Goal: Information Seeking & Learning: Learn about a topic

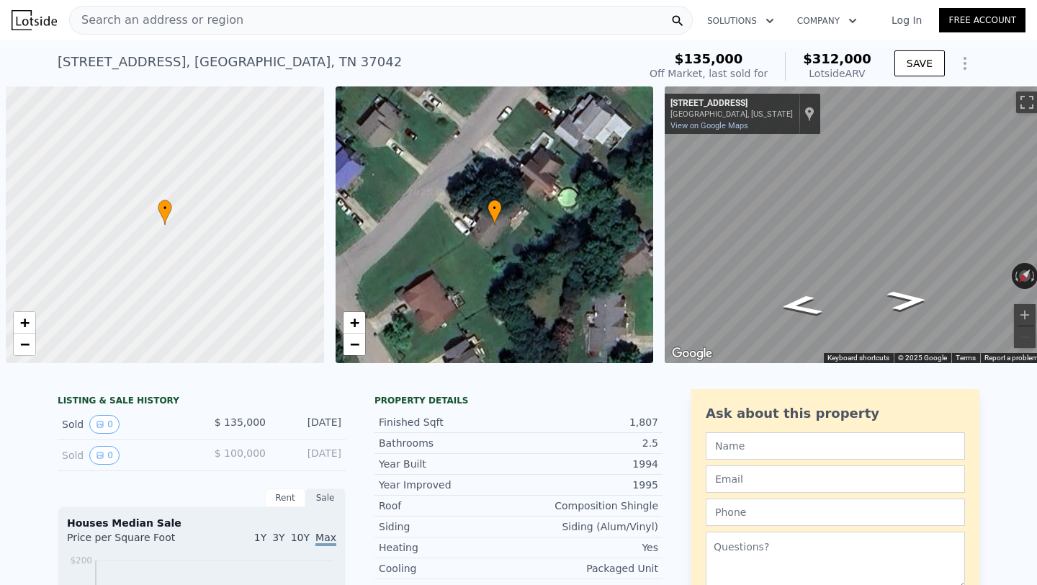
scroll to position [0, 6]
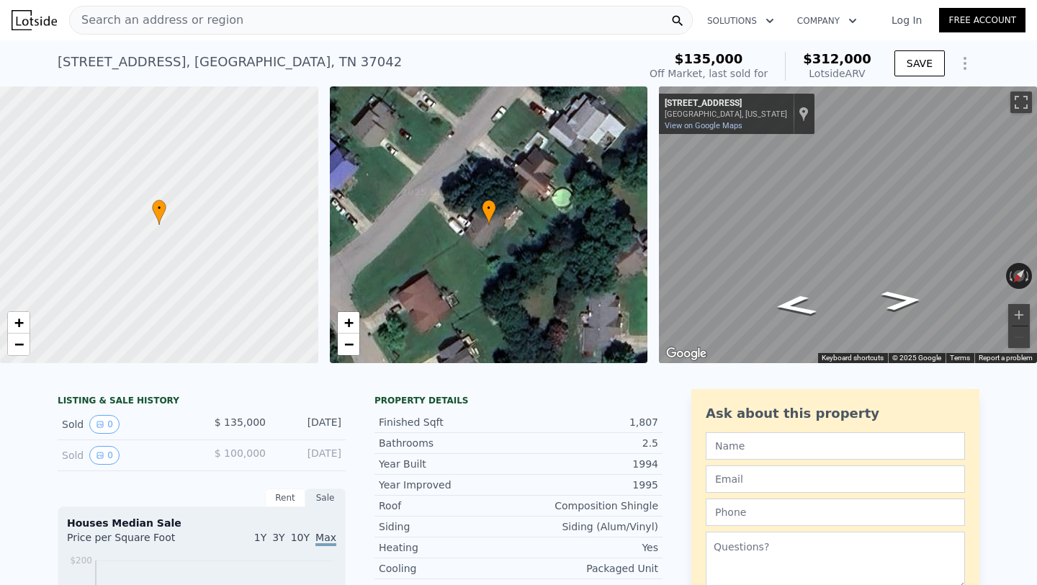
click at [161, 28] on span "Search an address or region" at bounding box center [157, 20] width 174 height 17
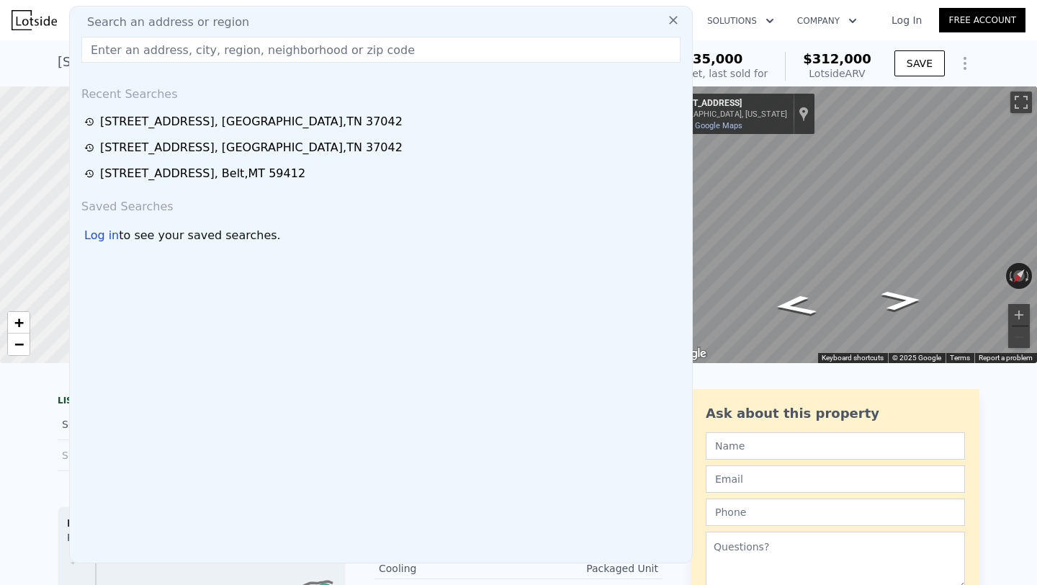
type input "[STREET_ADDRESS]"
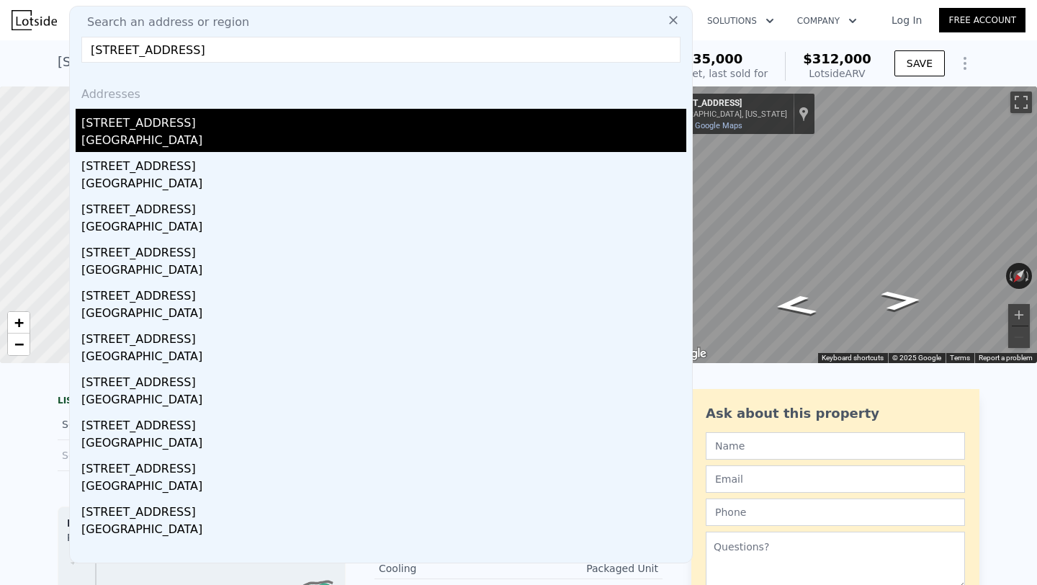
click at [169, 119] on div "[STREET_ADDRESS]" at bounding box center [383, 120] width 605 height 23
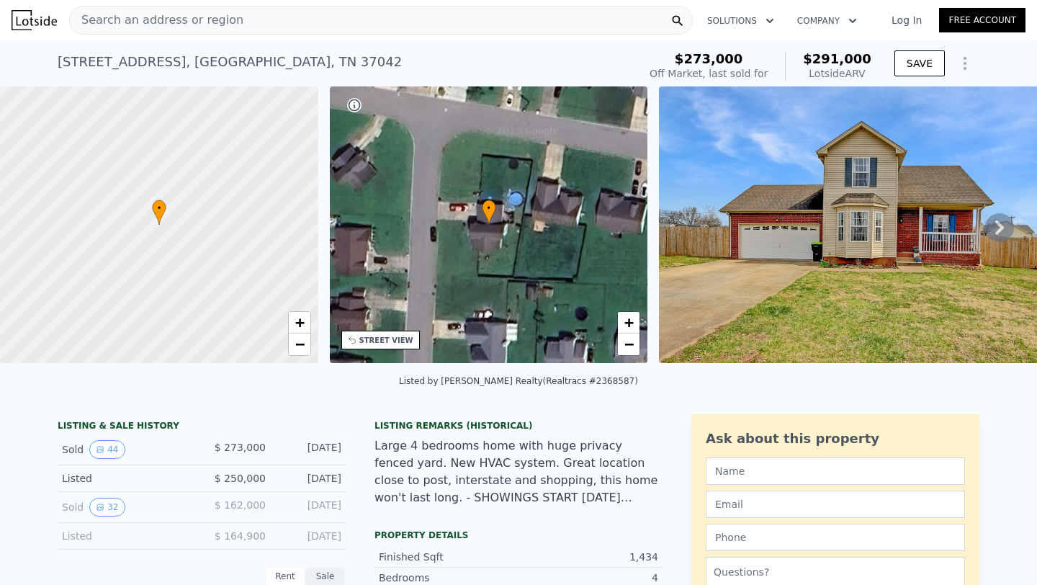
click at [988, 220] on icon at bounding box center [999, 227] width 29 height 29
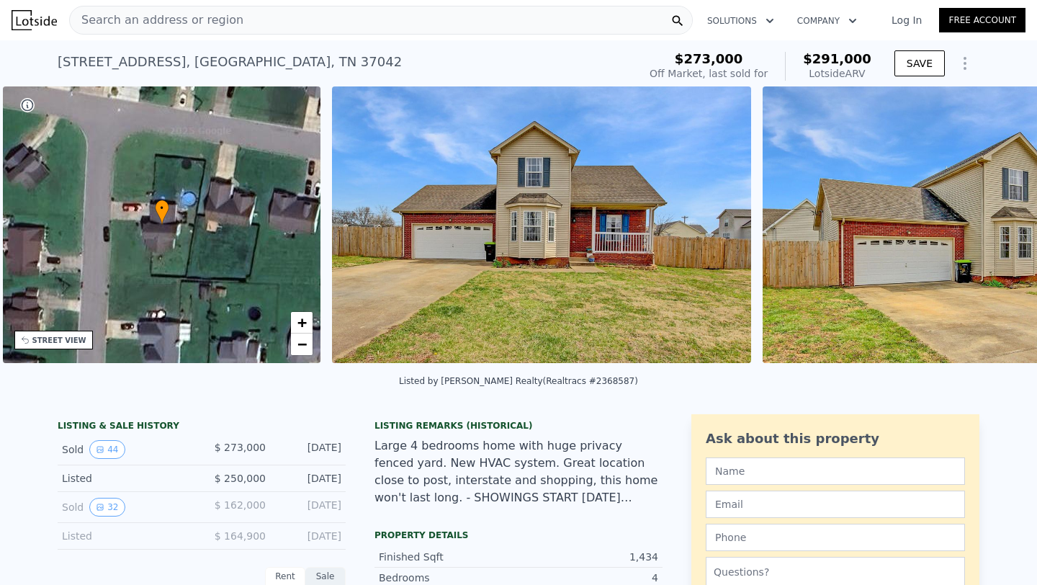
scroll to position [0, 335]
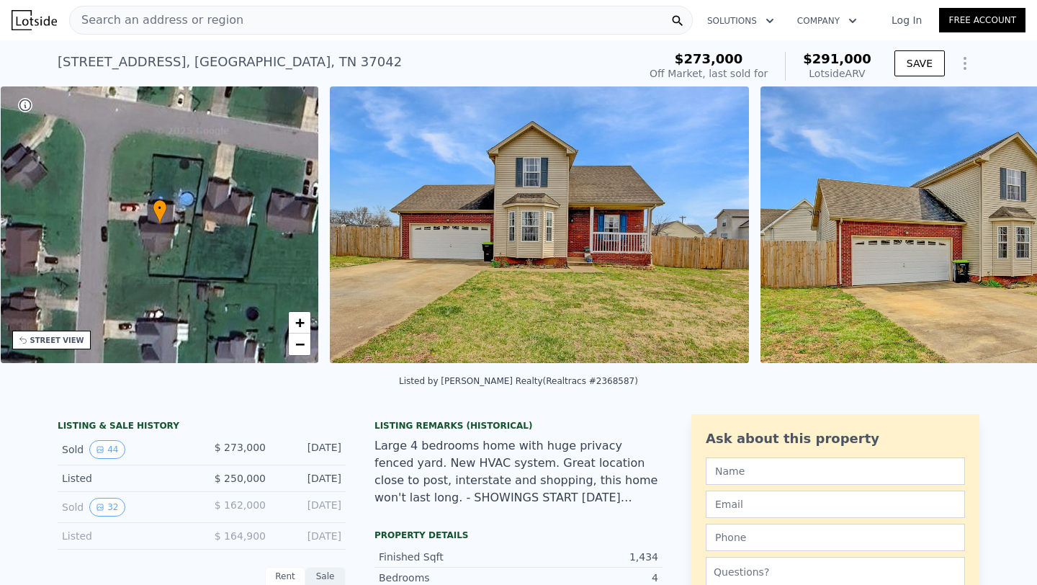
click at [988, 220] on img at bounding box center [969, 224] width 418 height 276
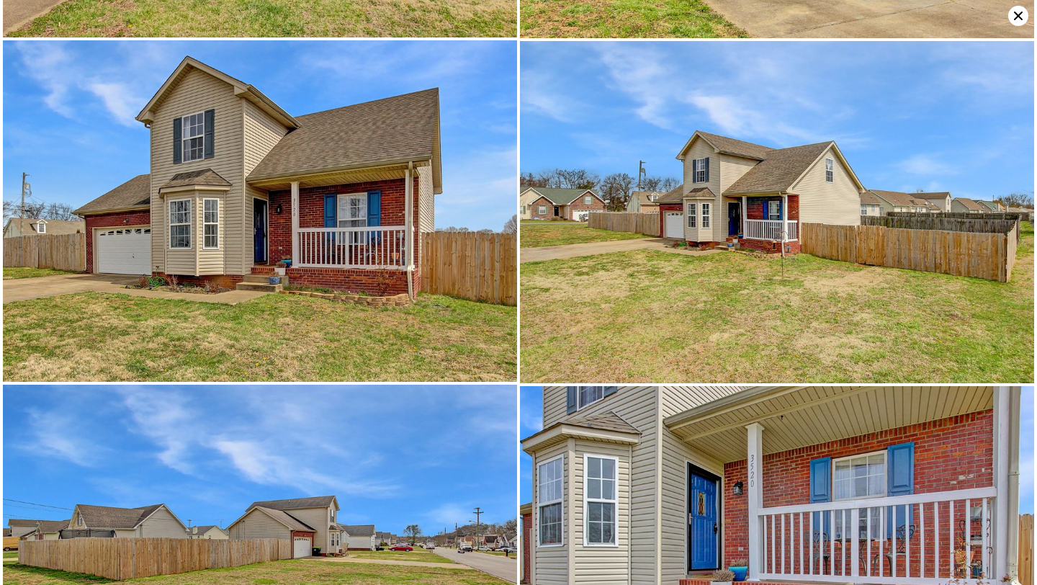
scroll to position [0, 0]
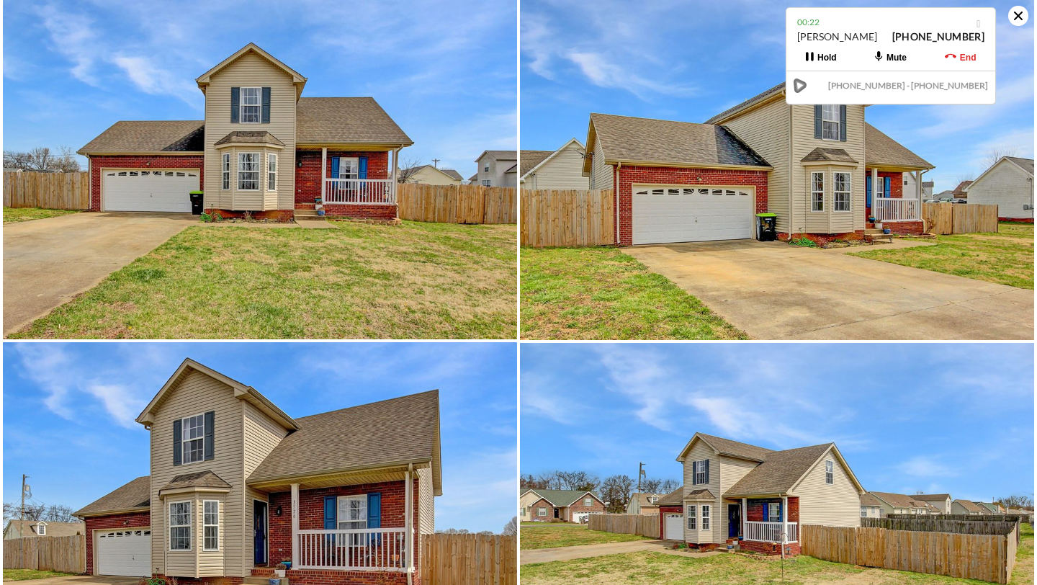
type input "4"
type input "2.5"
type input "1340"
type input "2323"
type input "13503.6"
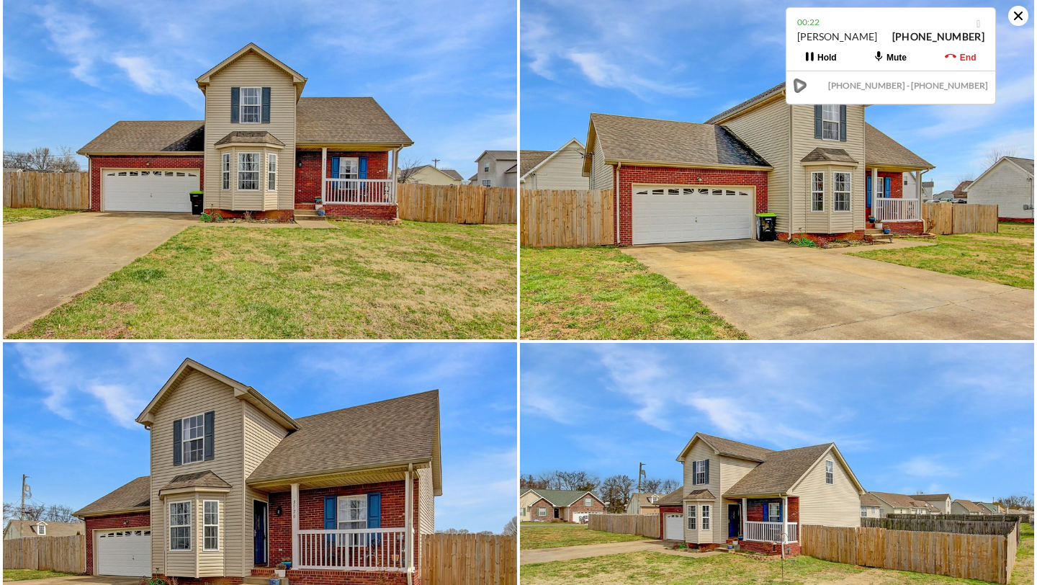
type input "$ 312,000"
type input "$ 149,583"
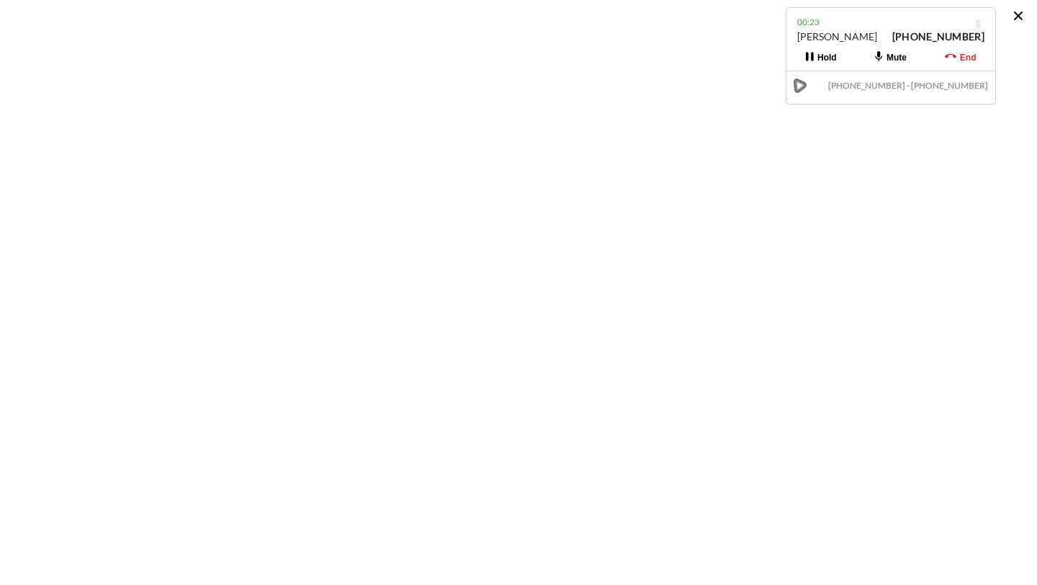
scroll to position [0, 6]
click at [1020, 17] on icon at bounding box center [1018, 16] width 20 height 20
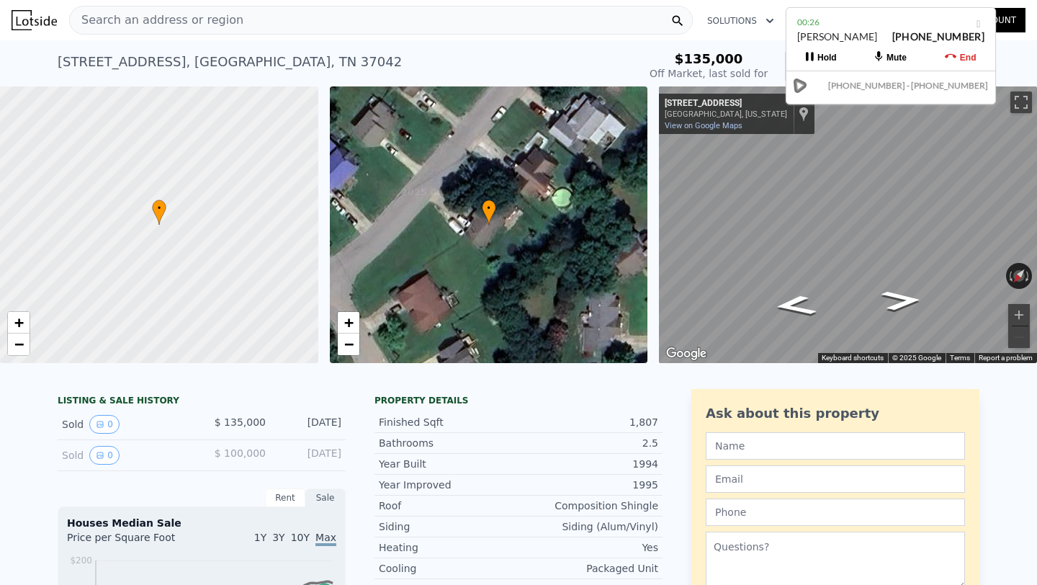
click at [260, 22] on div "Search an address or region" at bounding box center [380, 20] width 623 height 29
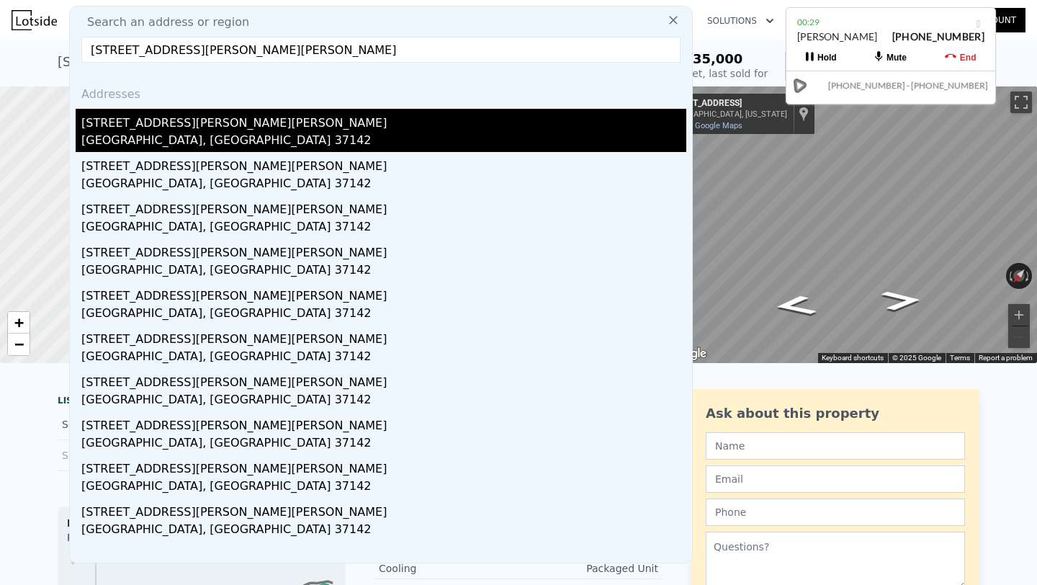
type input "[STREET_ADDRESS][PERSON_NAME][PERSON_NAME]"
click at [308, 127] on div "[STREET_ADDRESS][PERSON_NAME][PERSON_NAME]" at bounding box center [383, 120] width 605 height 23
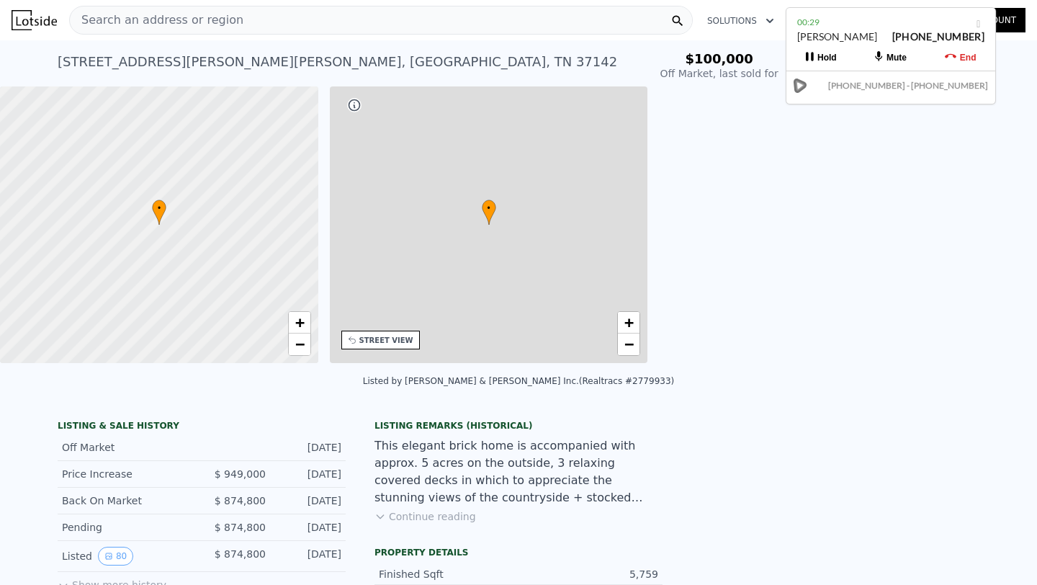
scroll to position [0, 335]
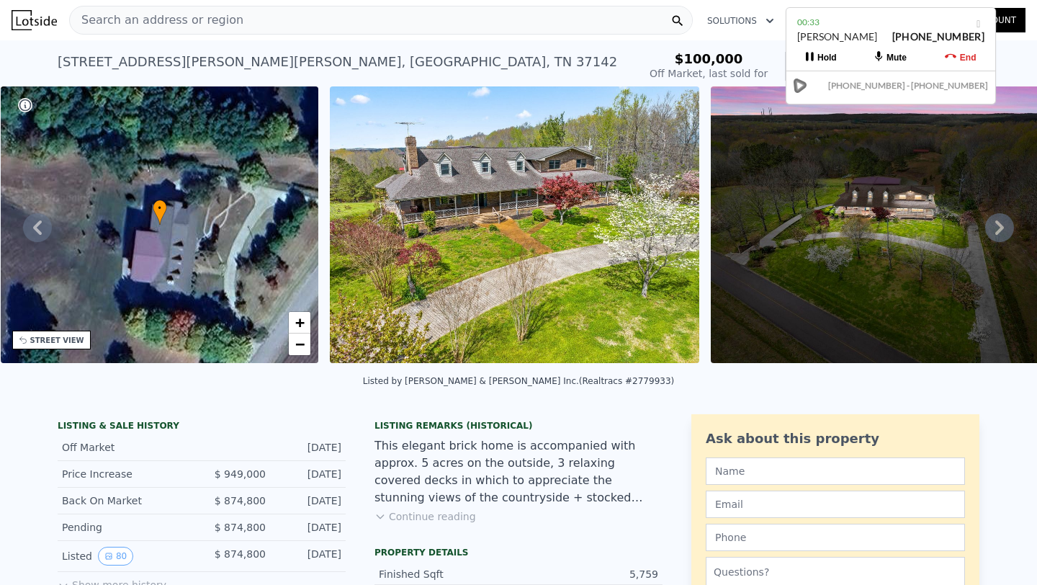
click at [955, 58] on icon at bounding box center [951, 56] width 12 height 12
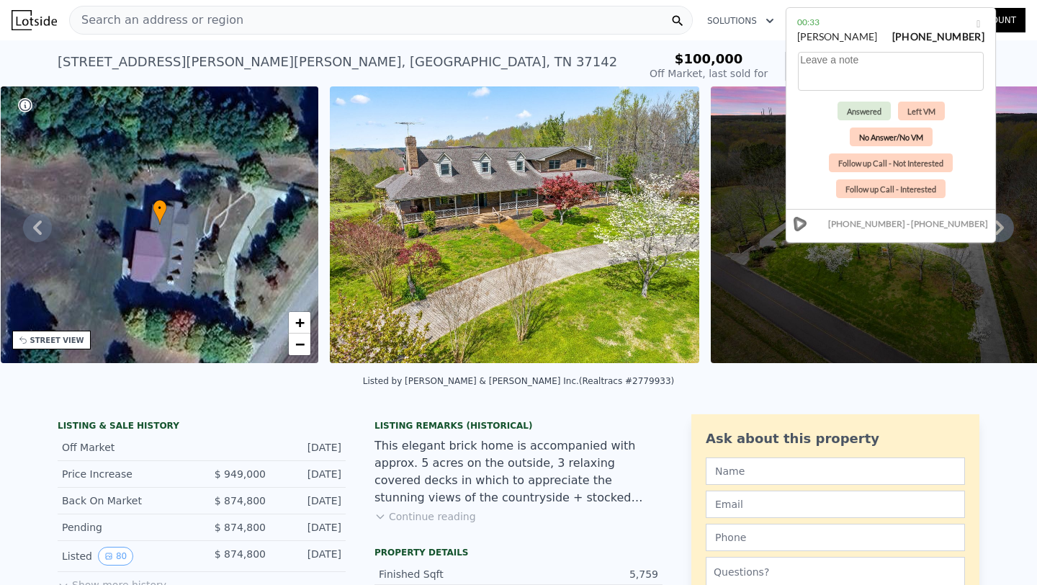
click at [881, 130] on button "No Answer/No VM" at bounding box center [891, 136] width 83 height 19
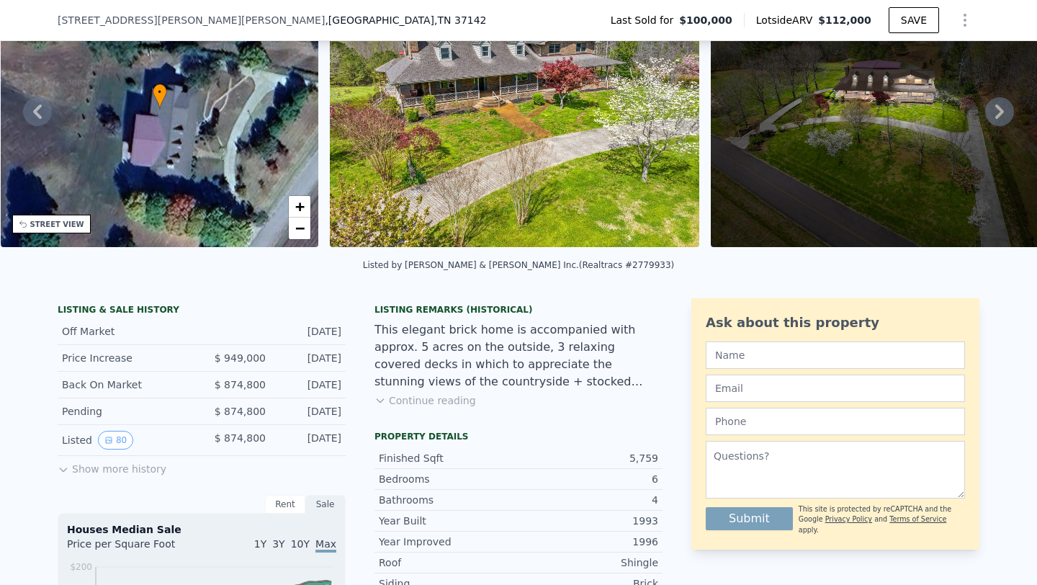
scroll to position [104, 0]
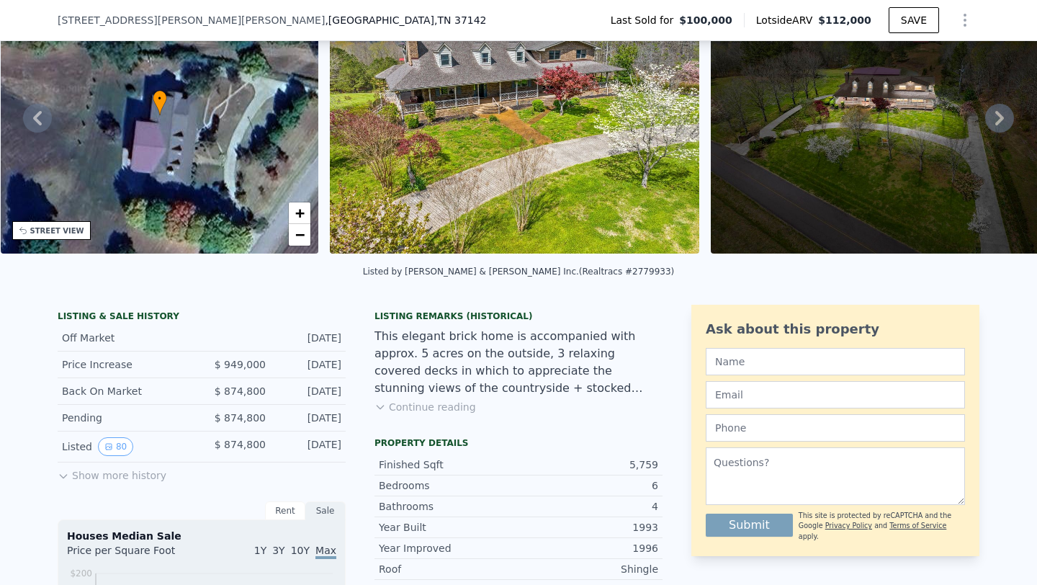
click at [423, 402] on button "Continue reading" at bounding box center [425, 407] width 102 height 14
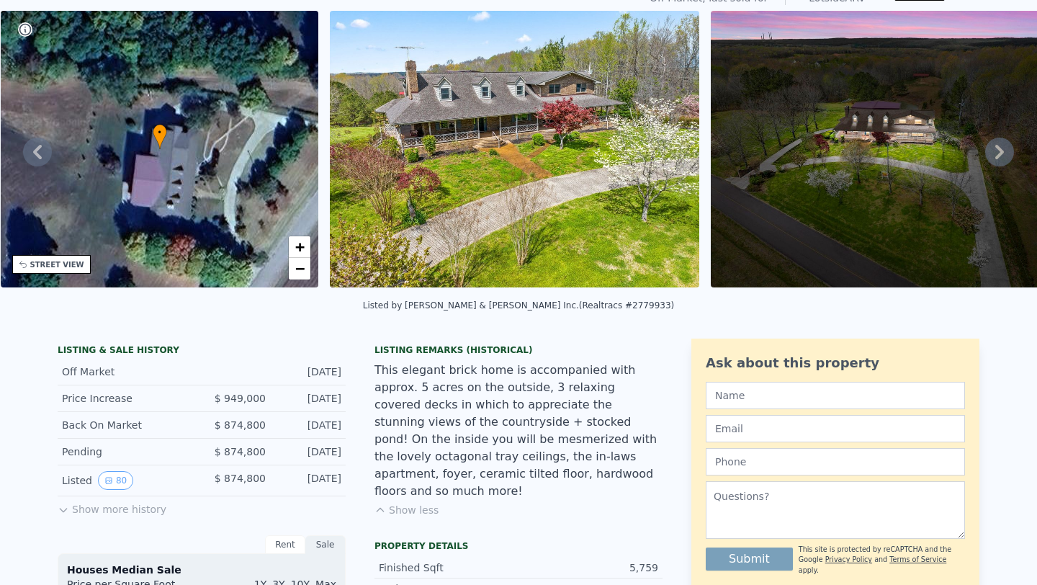
scroll to position [0, 0]
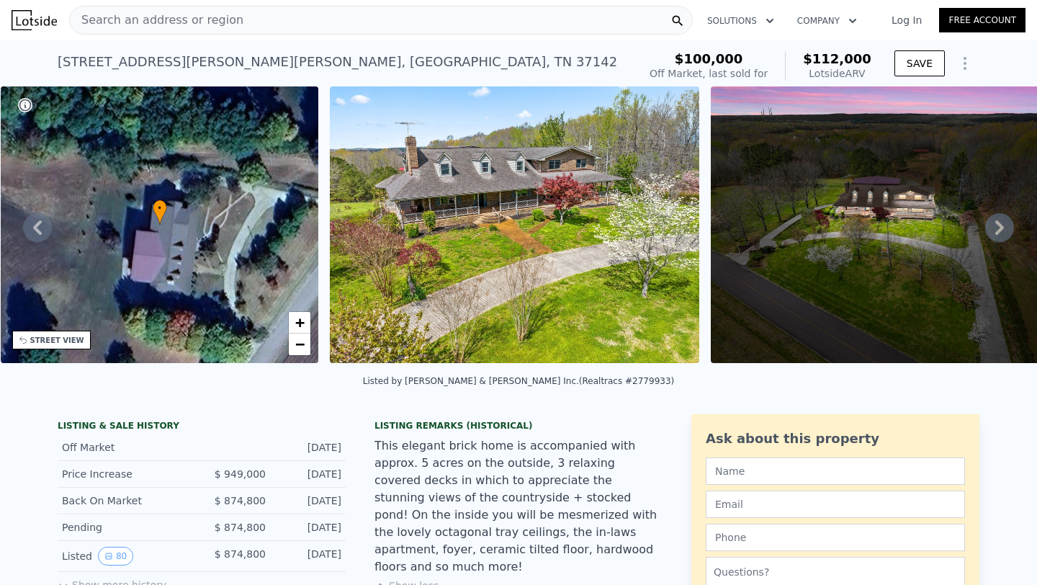
click at [999, 236] on icon at bounding box center [999, 227] width 29 height 29
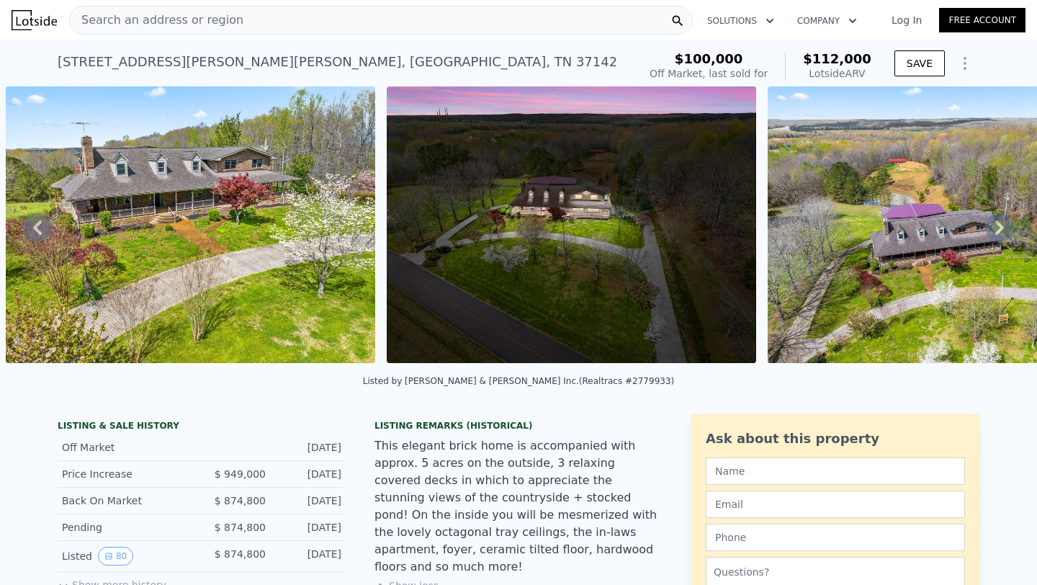
click at [1000, 226] on icon at bounding box center [999, 227] width 9 height 14
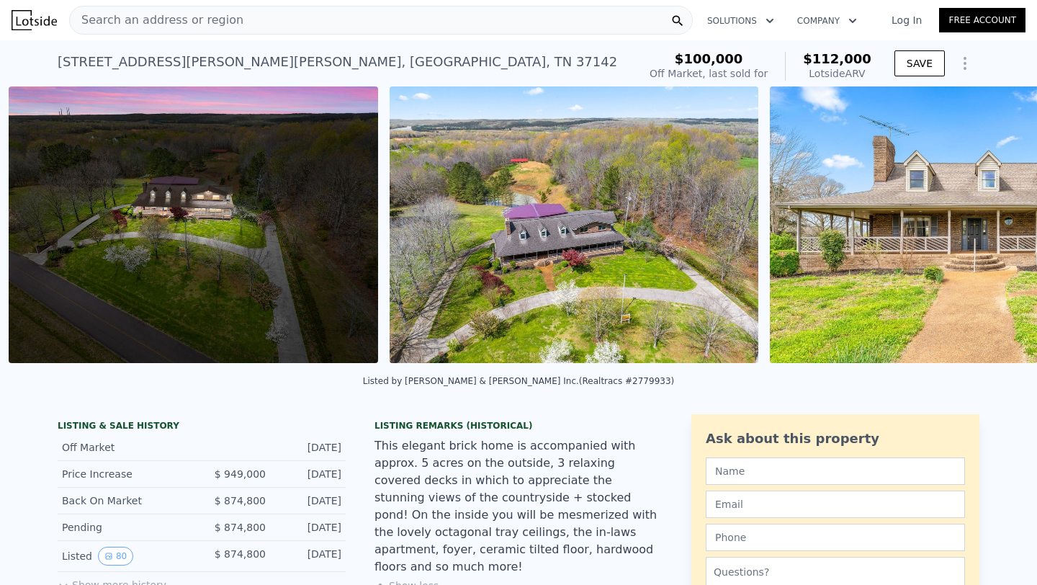
scroll to position [0, 1040]
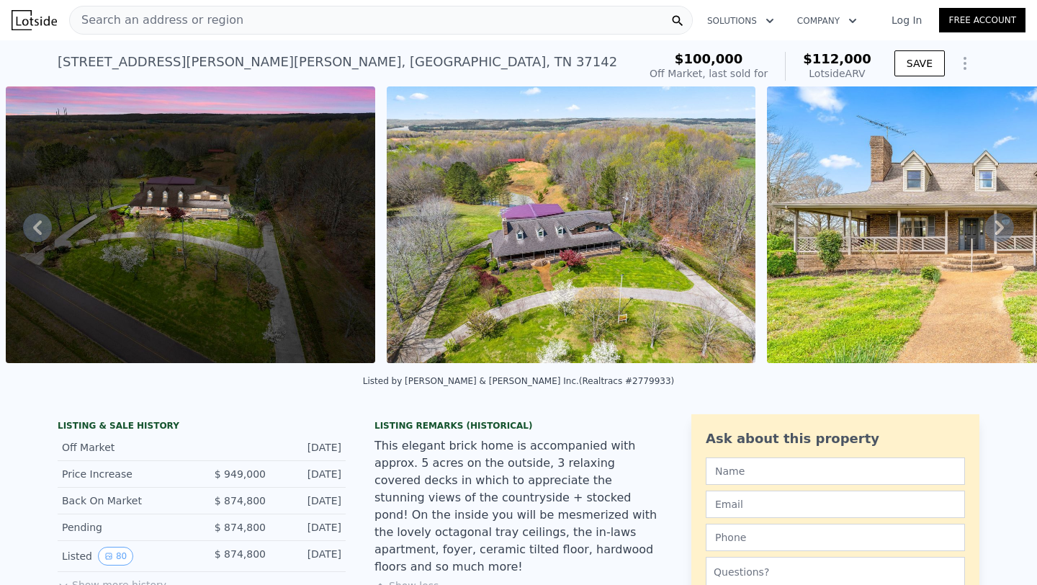
click at [1000, 226] on icon at bounding box center [999, 227] width 9 height 14
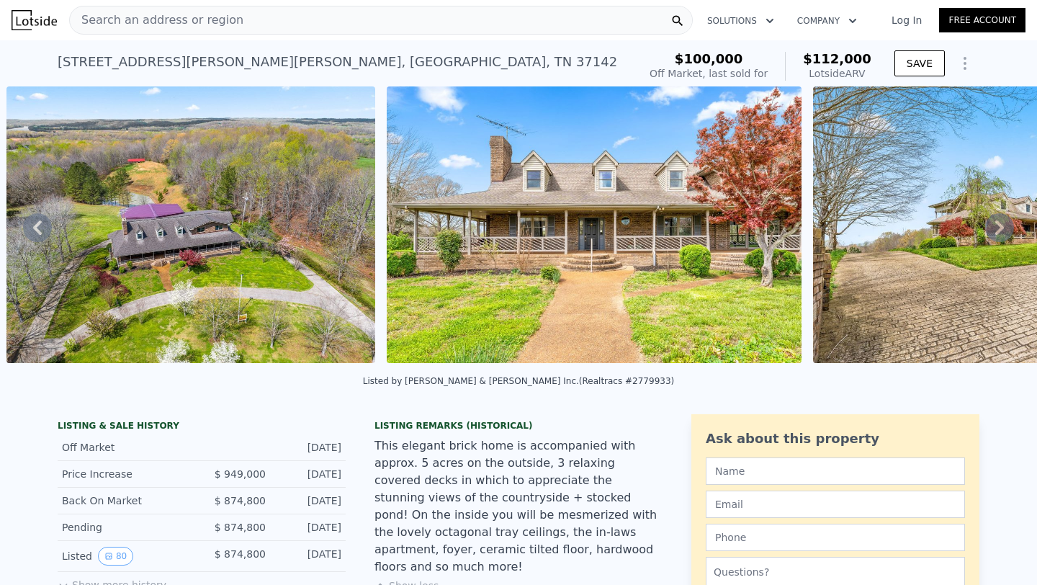
click at [1000, 226] on icon at bounding box center [999, 227] width 9 height 14
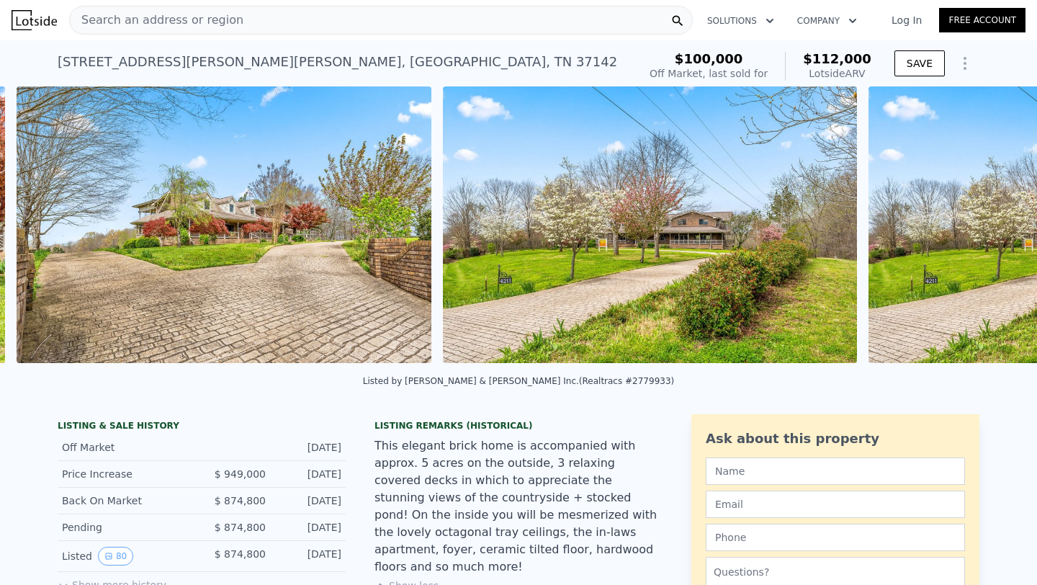
scroll to position [0, 2227]
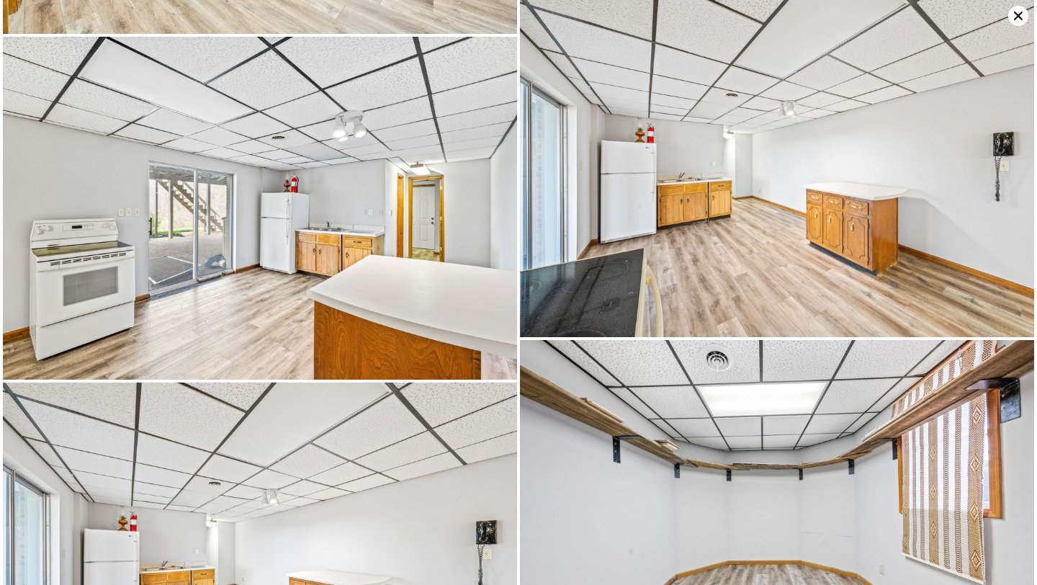
scroll to position [10414, 0]
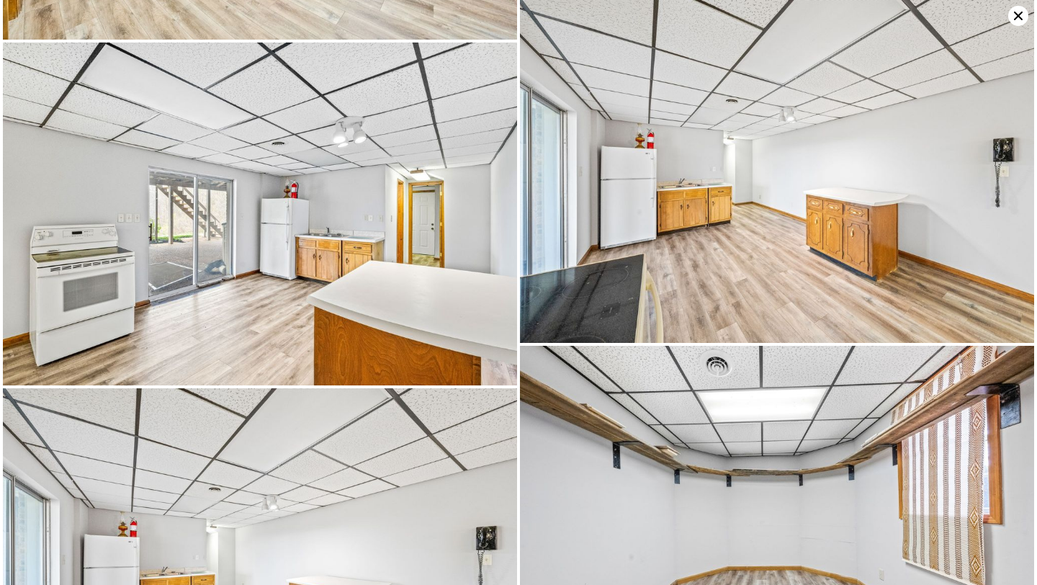
click at [1022, 18] on icon at bounding box center [1018, 16] width 20 height 20
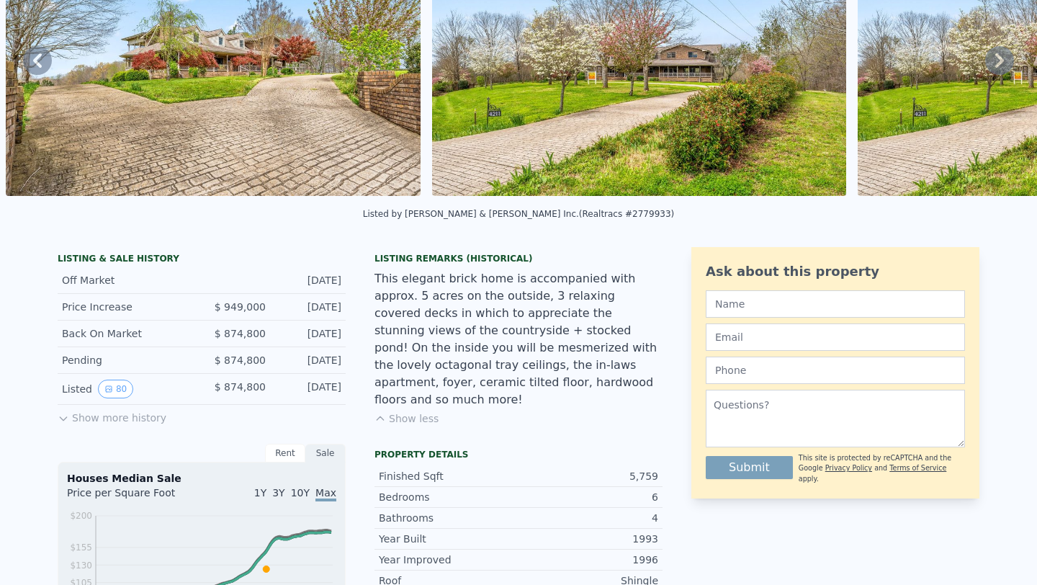
scroll to position [0, 0]
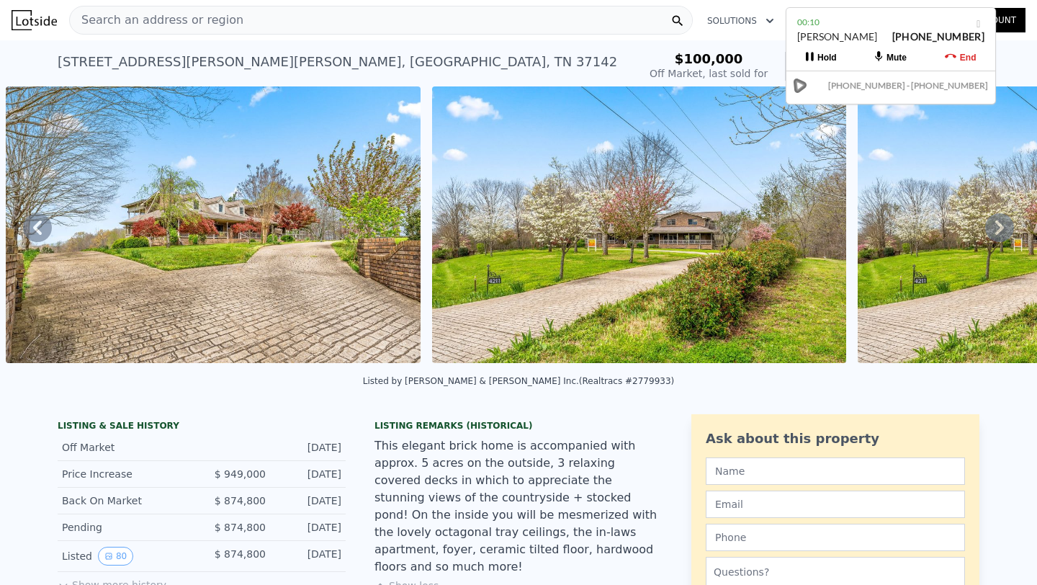
click at [309, 28] on div "Search an address or region" at bounding box center [380, 20] width 623 height 29
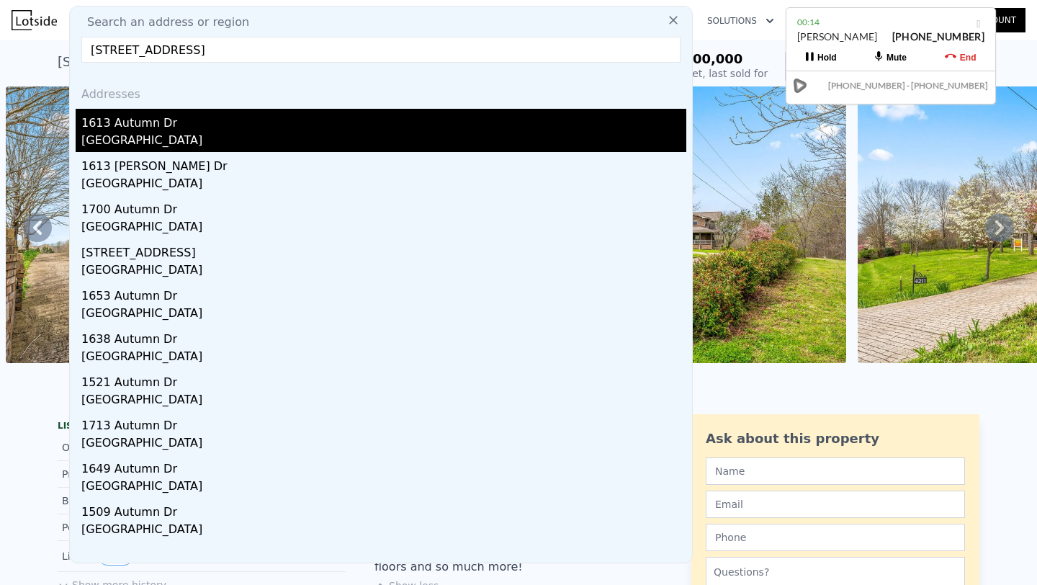
type input "[STREET_ADDRESS]"
click at [335, 128] on div "1613 Autumn Dr" at bounding box center [383, 120] width 605 height 23
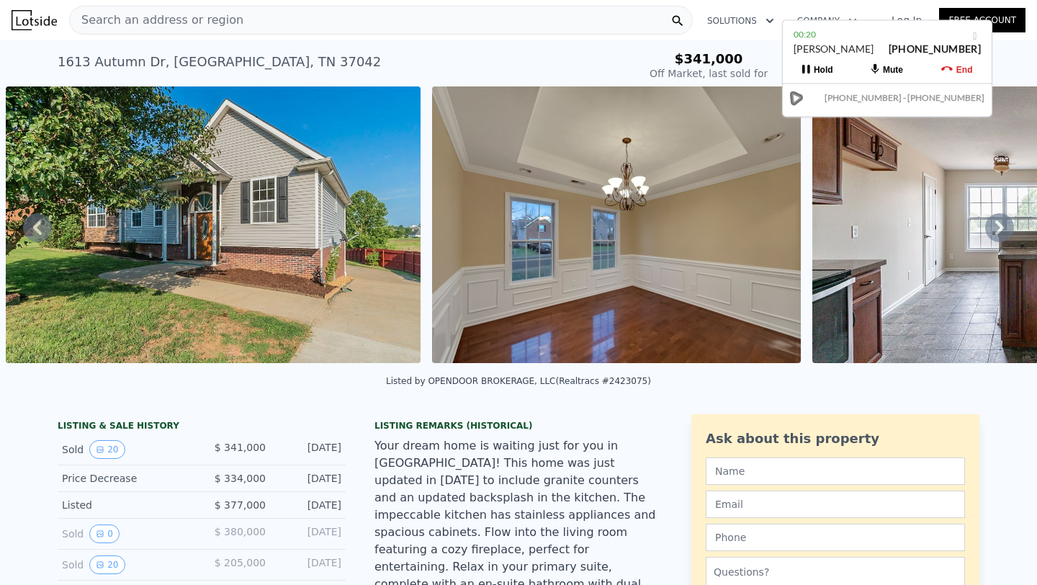
drag, startPoint x: 883, startPoint y: 32, endPoint x: 879, endPoint y: 45, distance: 12.8
click at [879, 45] on div "[PERSON_NAME] [PHONE_NUMBER]" at bounding box center [886, 55] width 187 height 27
click at [952, 66] on icon at bounding box center [947, 69] width 12 height 12
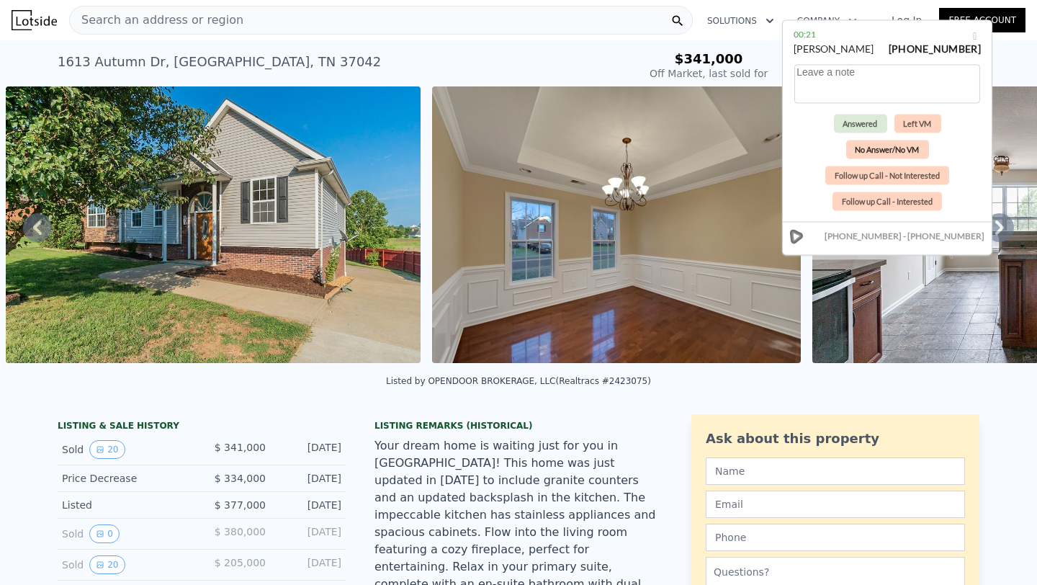
click at [870, 149] on button "No Answer/No VM" at bounding box center [886, 149] width 83 height 19
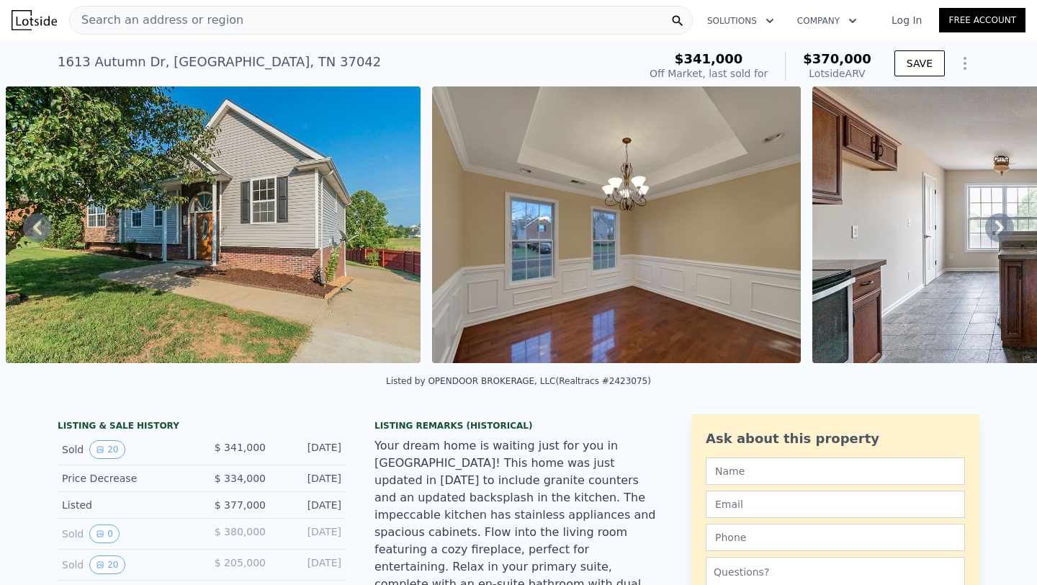
click at [999, 231] on icon at bounding box center [999, 227] width 9 height 14
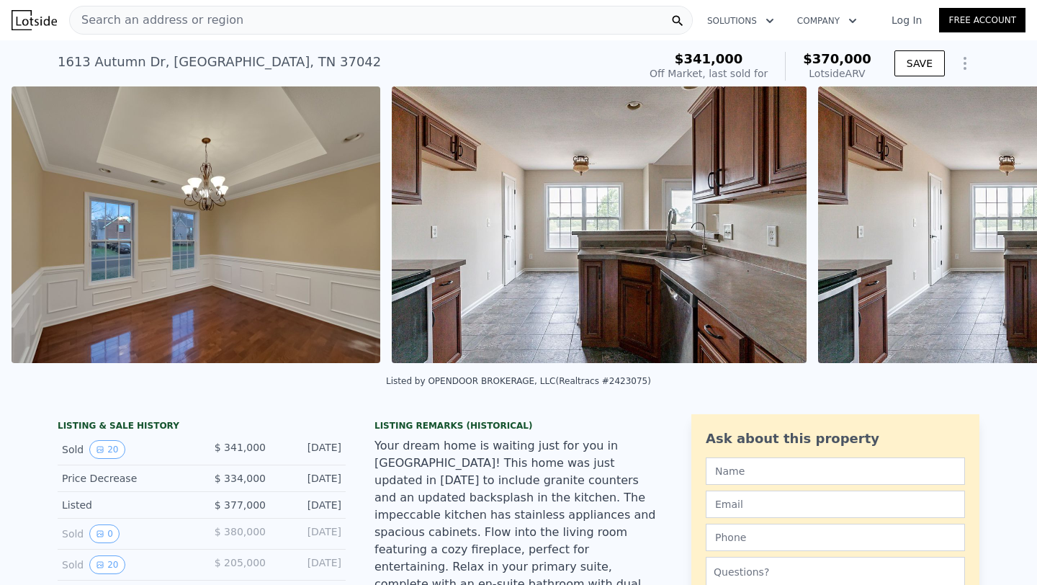
scroll to position [0, 2732]
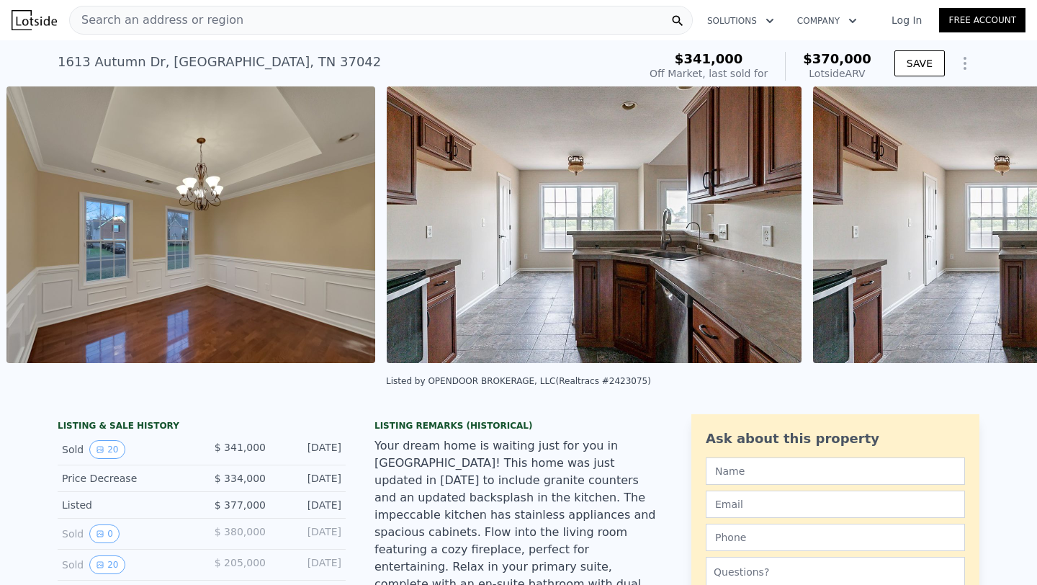
click at [999, 231] on img at bounding box center [1020, 224] width 415 height 276
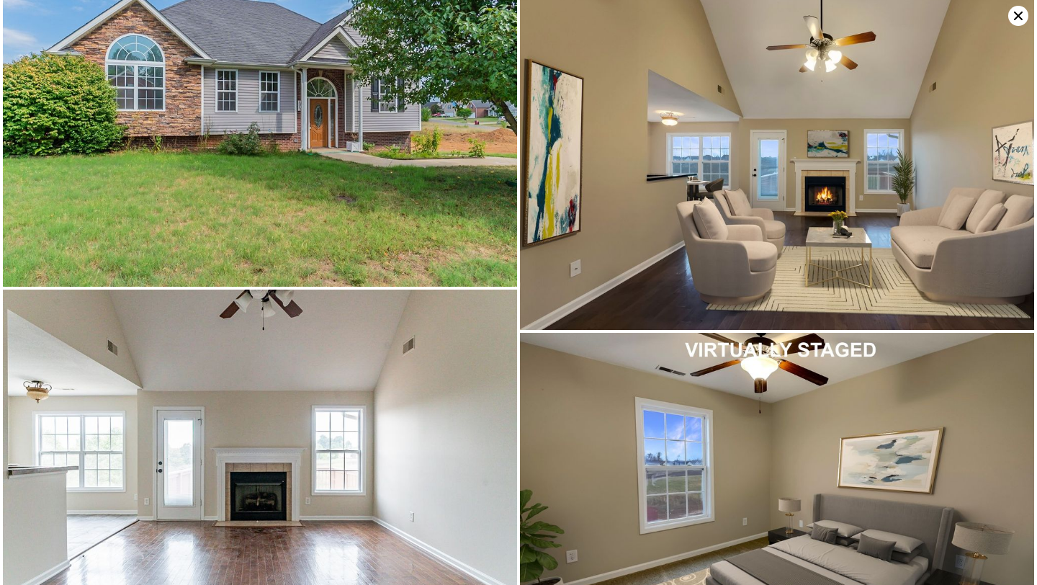
scroll to position [0, 0]
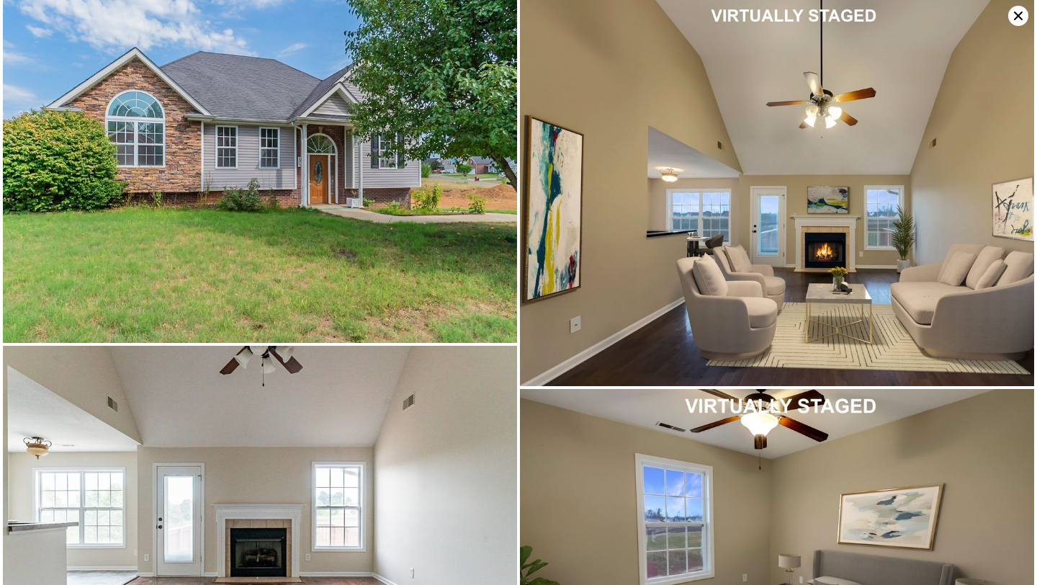
click at [1019, 22] on icon at bounding box center [1018, 16] width 20 height 20
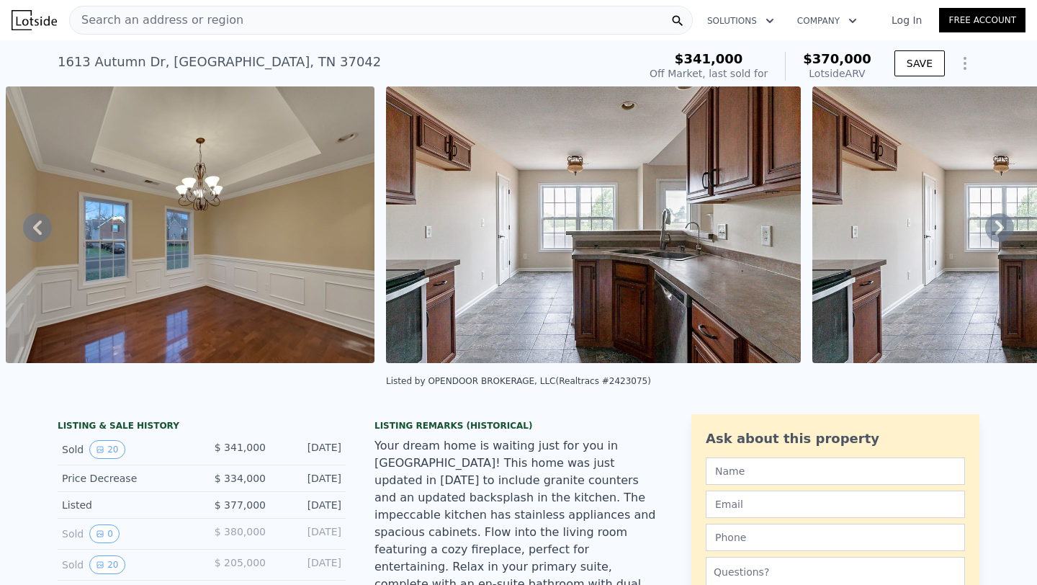
click at [185, 25] on span "Search an address or region" at bounding box center [157, 20] width 174 height 17
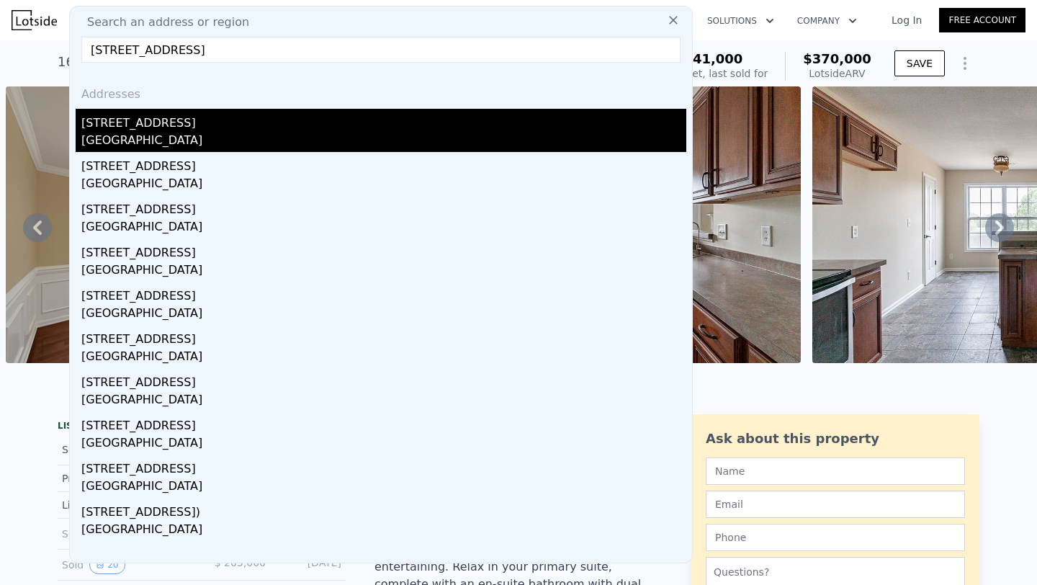
type input "[STREET_ADDRESS]"
click at [119, 125] on div "[STREET_ADDRESS]" at bounding box center [383, 120] width 605 height 23
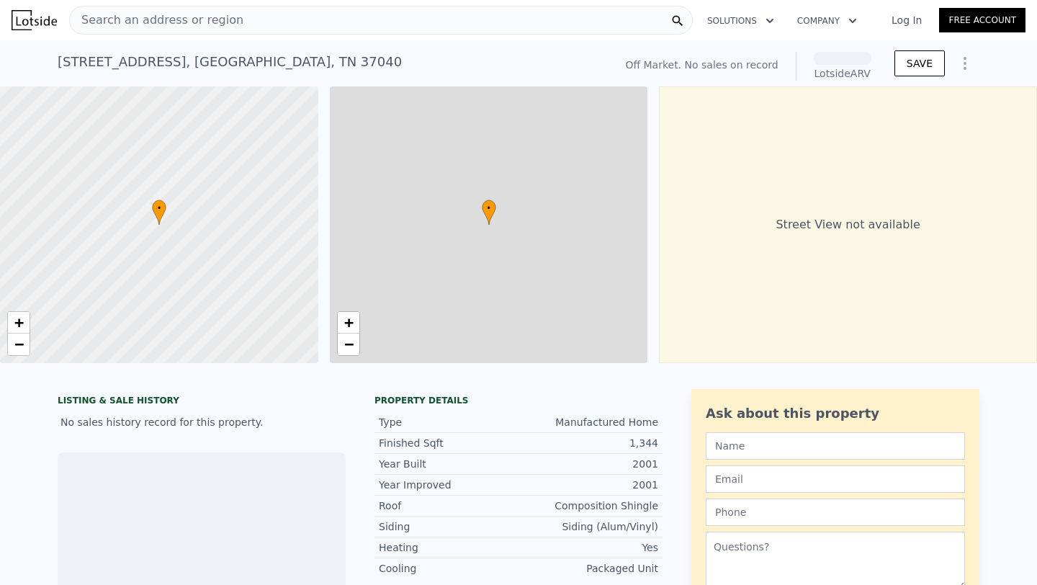
scroll to position [0, 6]
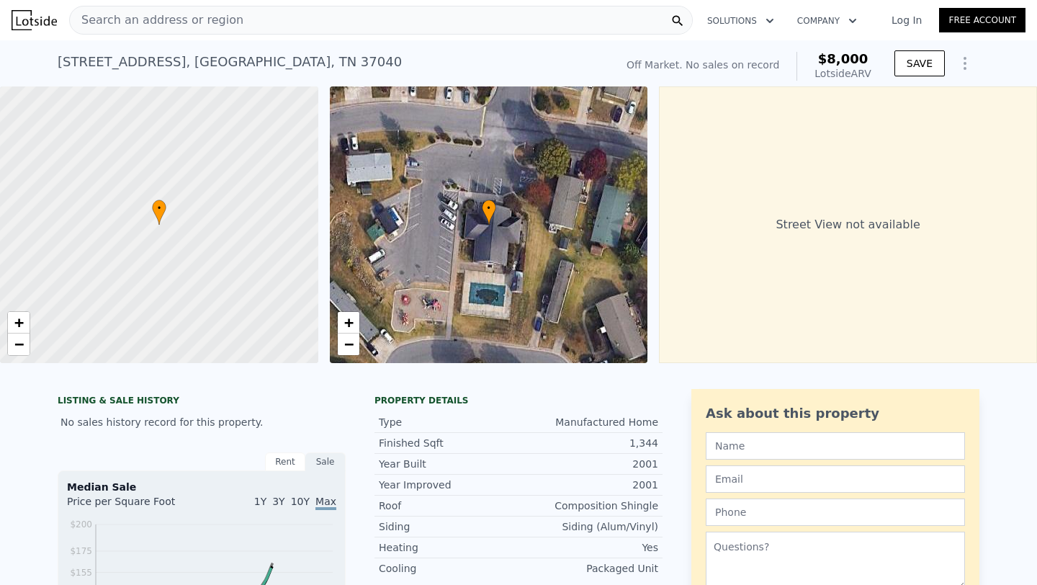
click at [225, 19] on span "Search an address or region" at bounding box center [157, 20] width 174 height 17
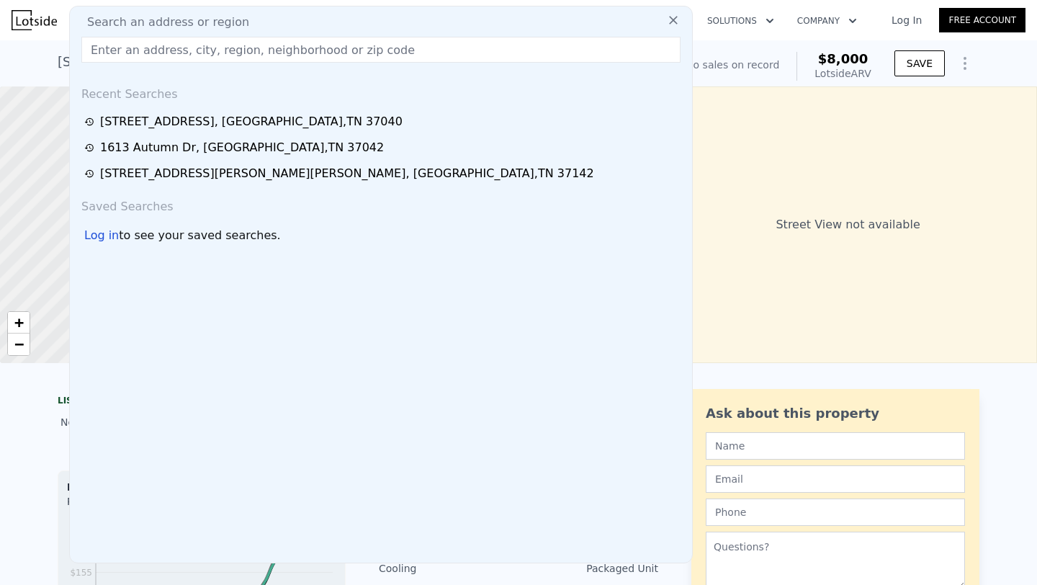
type input "[STREET_ADDRESS]"
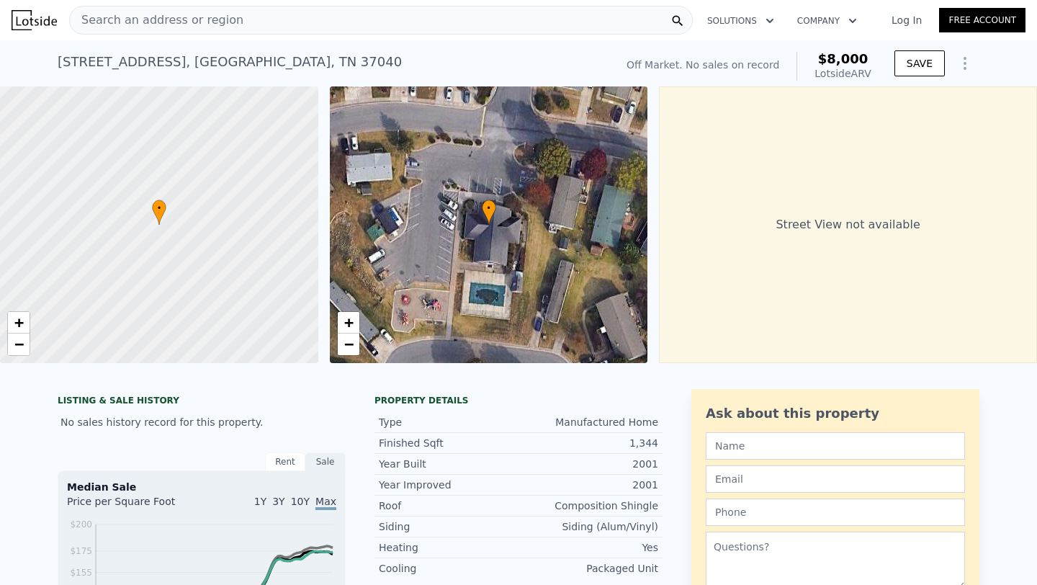
click at [0, 222] on div at bounding box center [159, 225] width 382 height 332
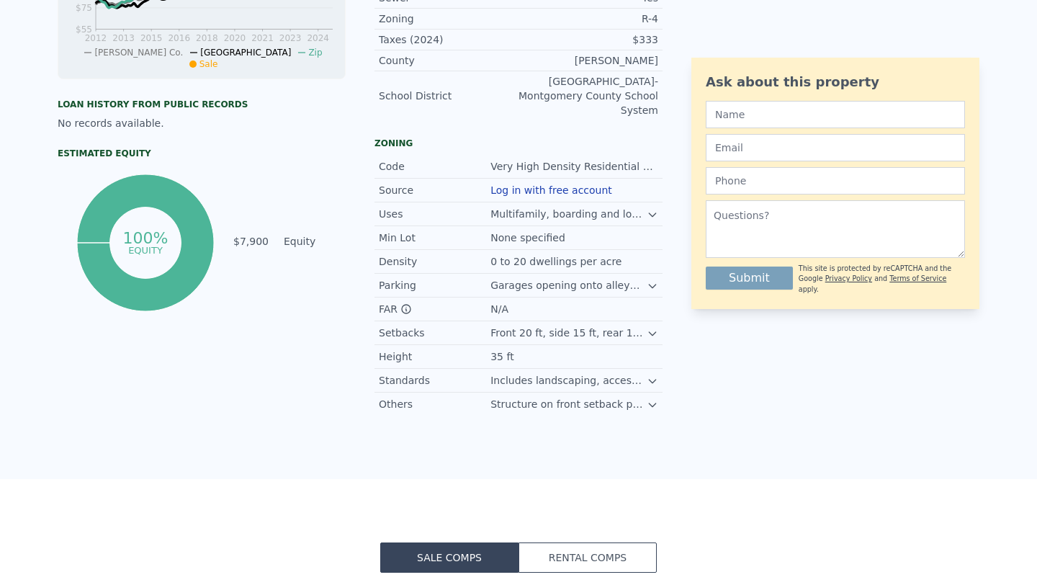
scroll to position [0, 0]
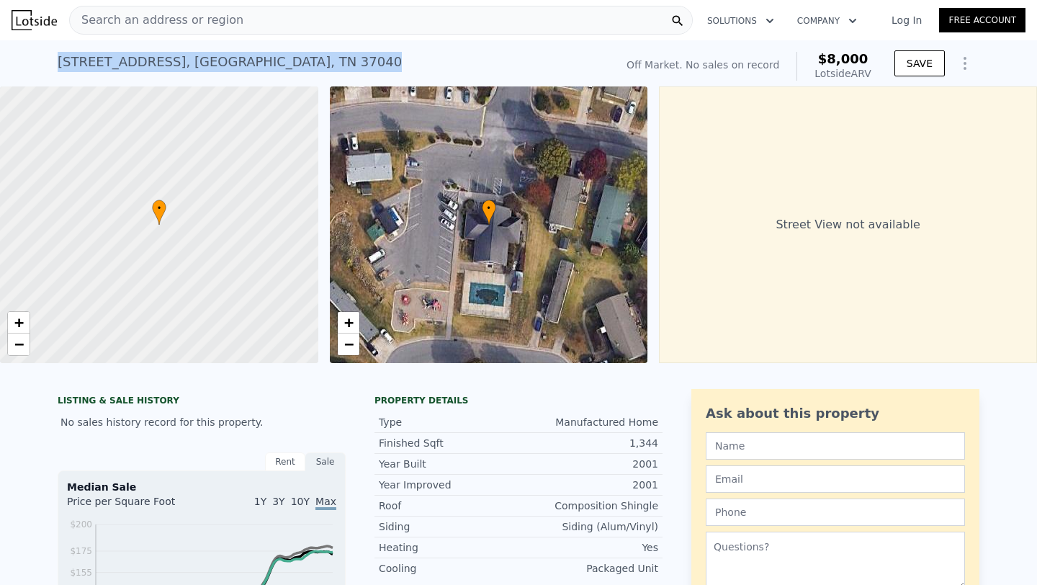
drag, startPoint x: 55, startPoint y: 63, endPoint x: 328, endPoint y: 53, distance: 272.3
click at [328, 53] on div "[STREET_ADDRESS] No sales on record (~ARV $8k ) Off Market. No sales on record …" at bounding box center [518, 63] width 1037 height 46
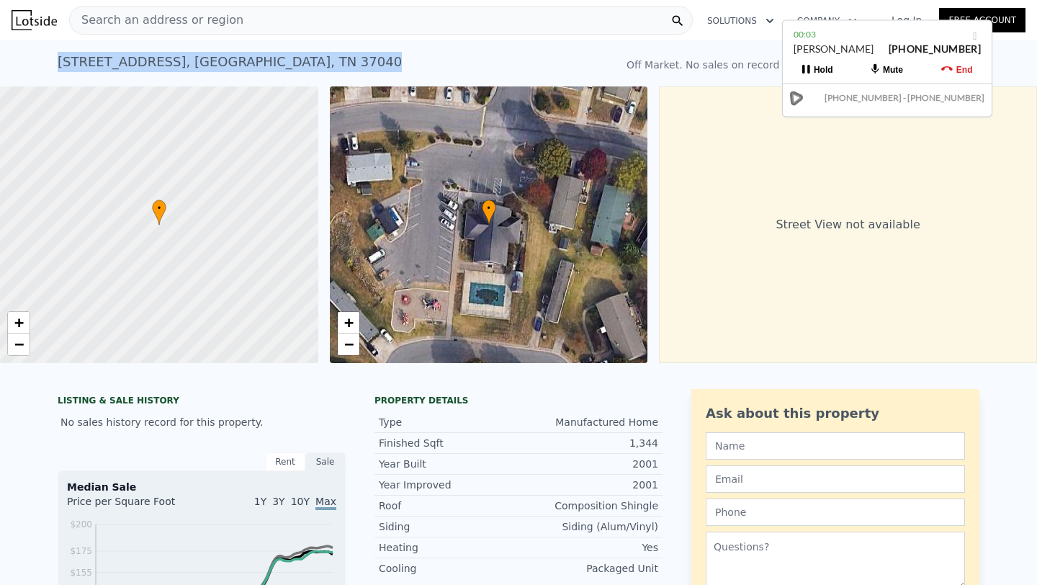
click at [175, 20] on span "Search an address or region" at bounding box center [157, 20] width 174 height 17
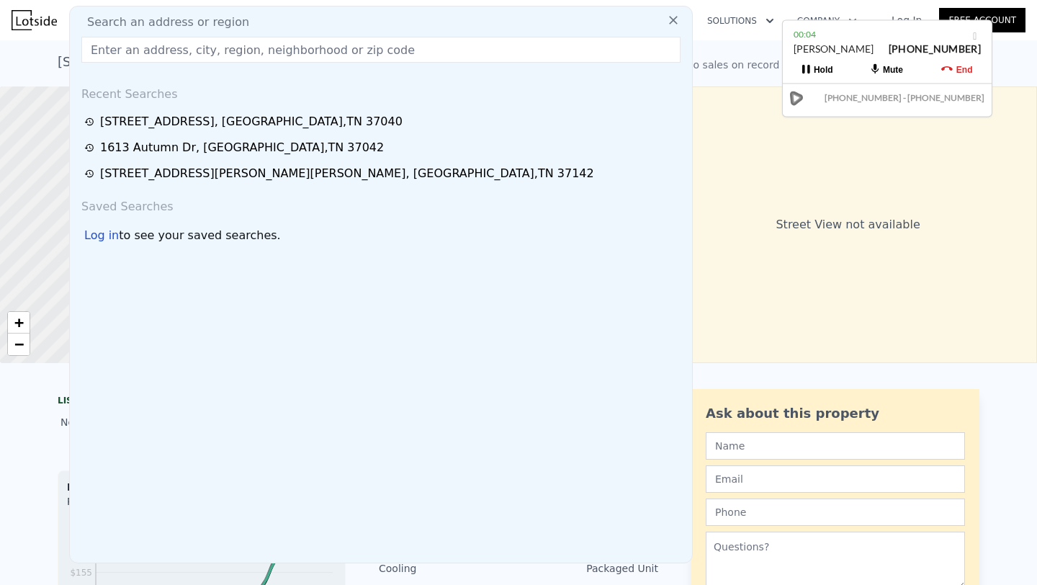
click at [179, 45] on input "text" at bounding box center [380, 50] width 599 height 26
paste input "[STREET_ADDRESS][PERSON_NAME]"
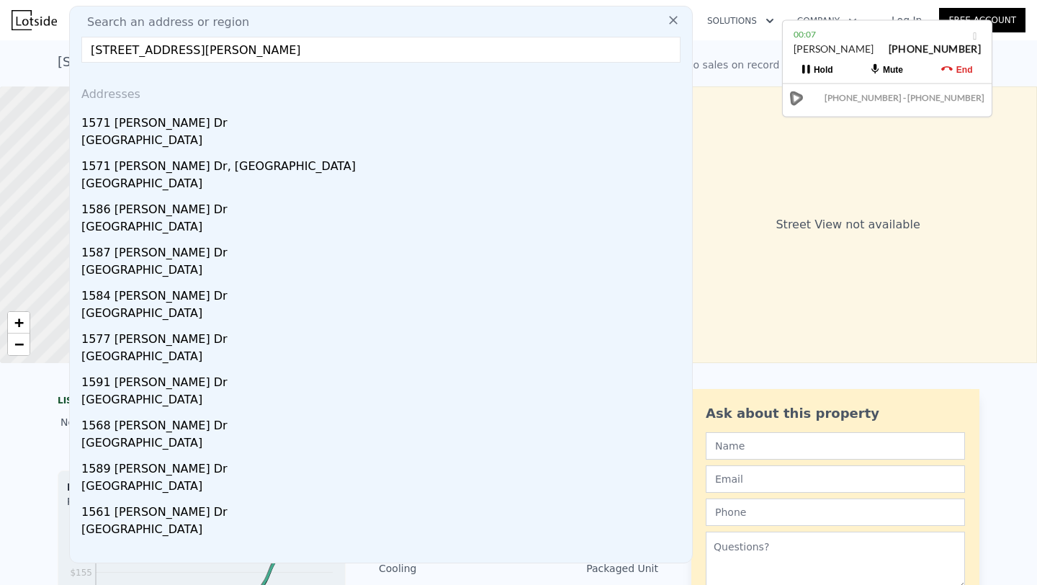
type input "[STREET_ADDRESS][PERSON_NAME]"
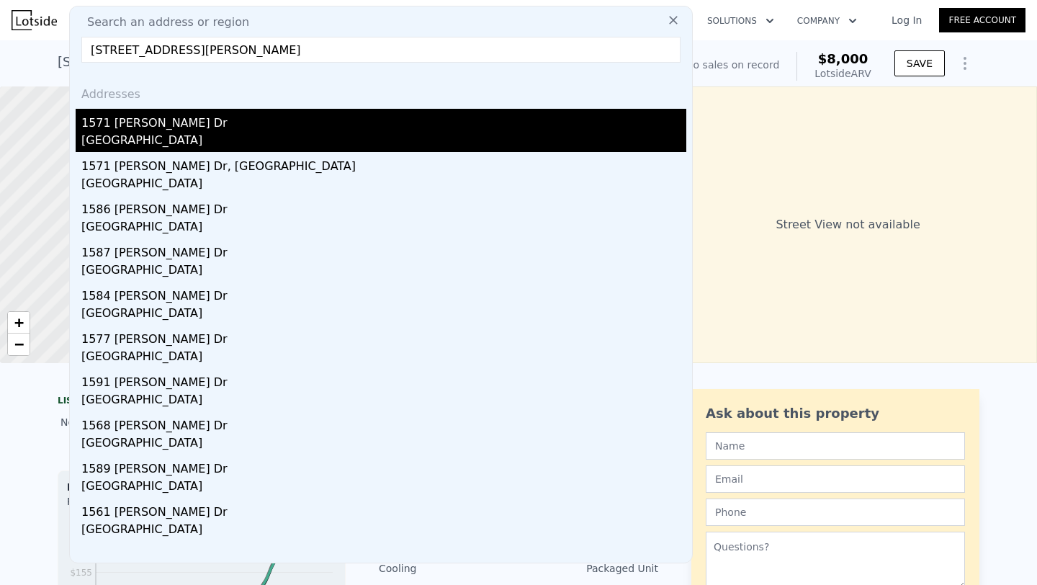
click at [176, 127] on div "1571 [PERSON_NAME] Dr" at bounding box center [383, 120] width 605 height 23
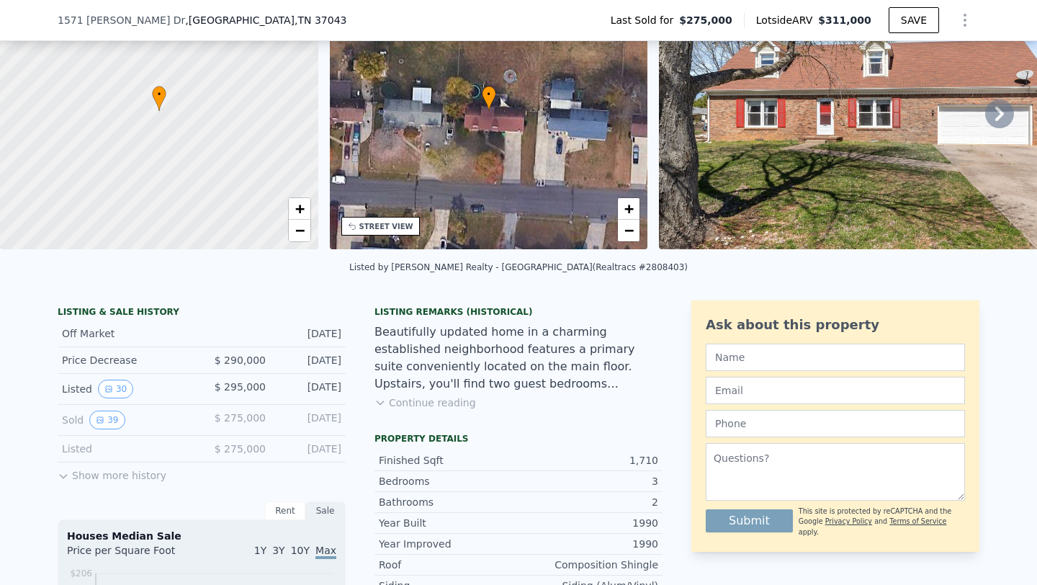
scroll to position [110, 0]
